Goal: Complete application form

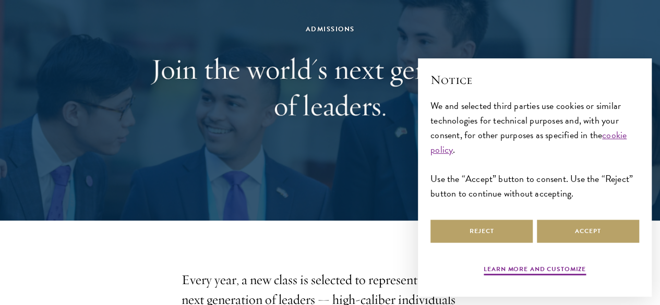
scroll to position [103, 0]
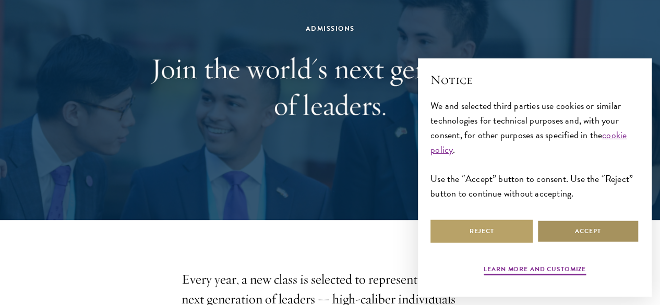
click at [578, 231] on button "Accept" at bounding box center [588, 231] width 102 height 23
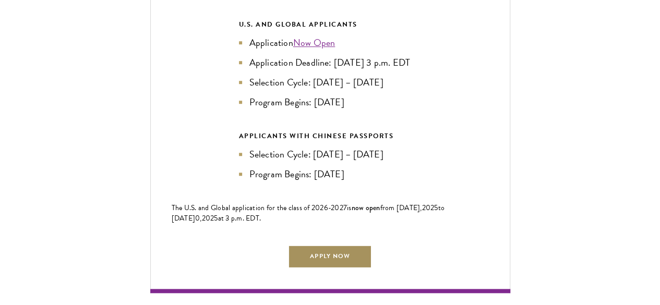
scroll to position [2353, 0]
click at [365, 244] on link "Apply Now" at bounding box center [329, 255] width 83 height 23
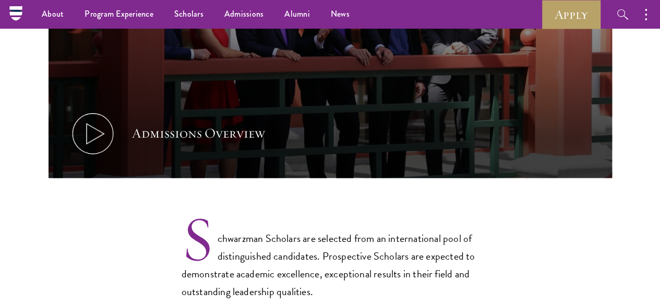
scroll to position [616, 0]
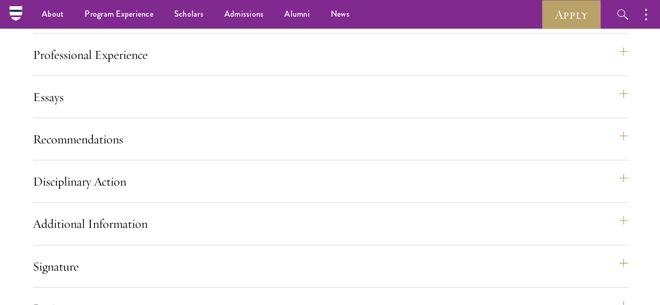
radio input "false"
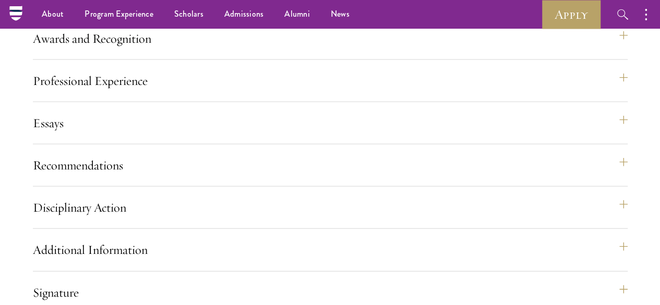
scroll to position [1139, 0]
